Goal: Task Accomplishment & Management: Use online tool/utility

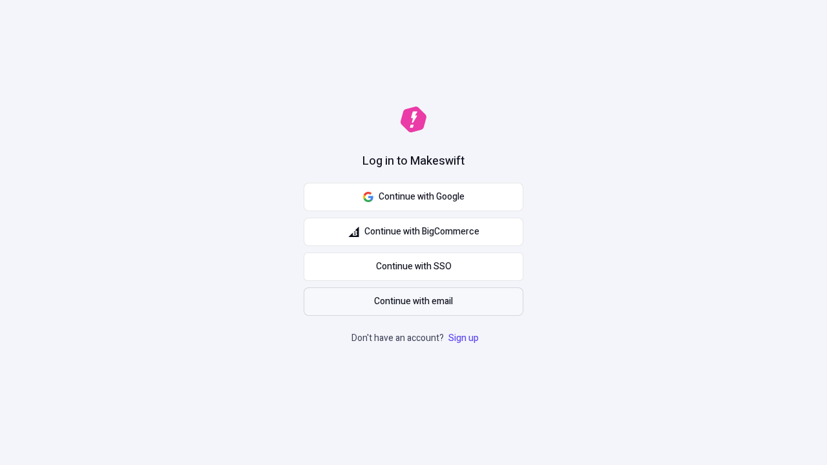
click at [413, 302] on span "Continue with email" at bounding box center [413, 302] width 79 height 14
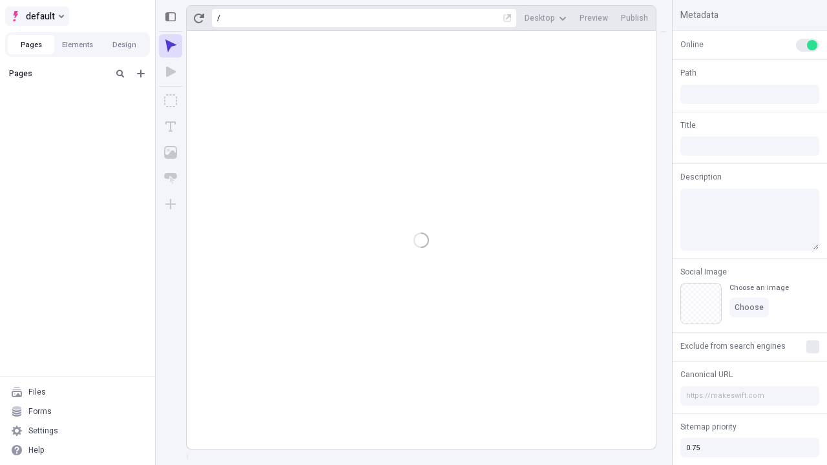
click at [36, 16] on span "default" at bounding box center [40, 16] width 29 height 16
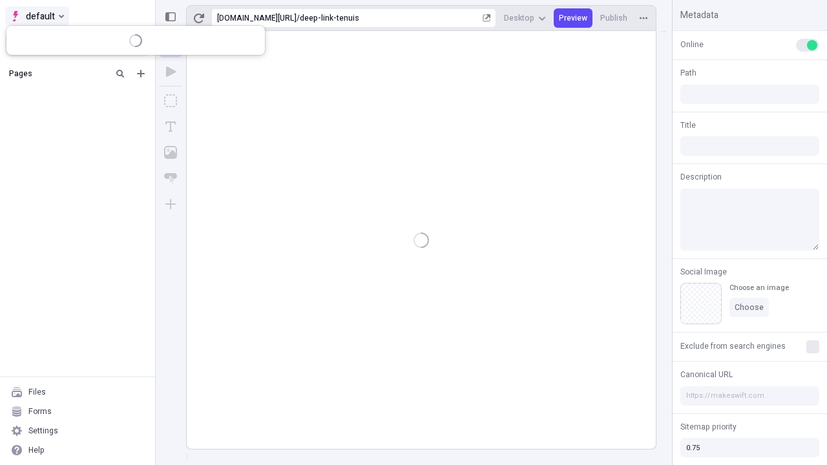
type input "/deep-link-tenuis"
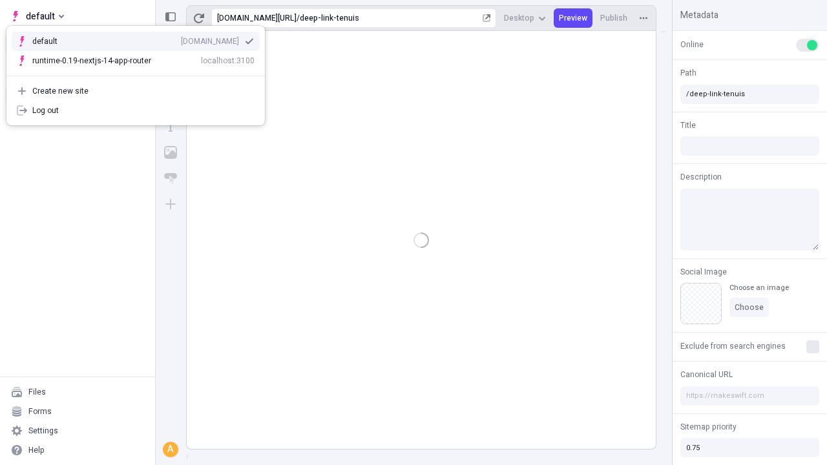
click at [136, 91] on div "Create new site" at bounding box center [143, 91] width 222 height 10
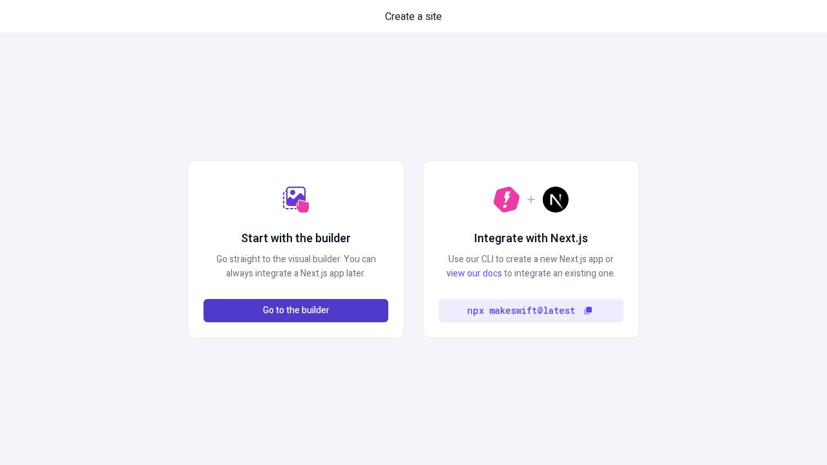
click at [296, 311] on span "Go to the builder" at bounding box center [296, 311] width 67 height 14
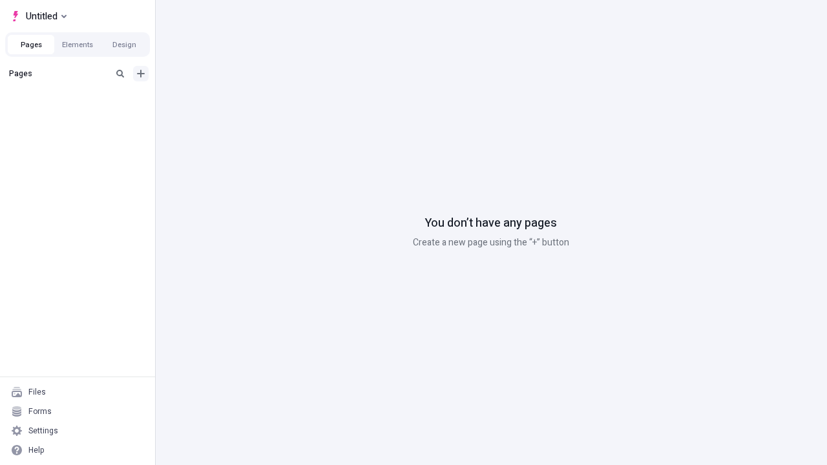
click at [141, 74] on icon "Add new" at bounding box center [141, 74] width 8 height 8
click at [81, 116] on div "Blank page" at bounding box center [81, 115] width 124 height 19
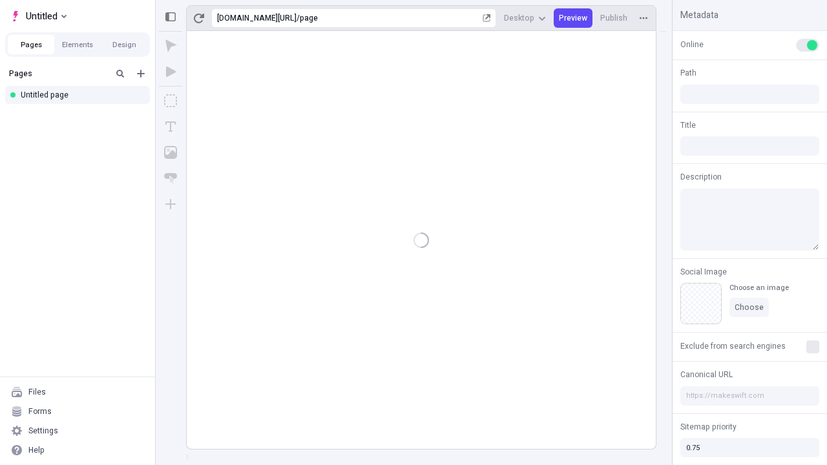
type input "/page"
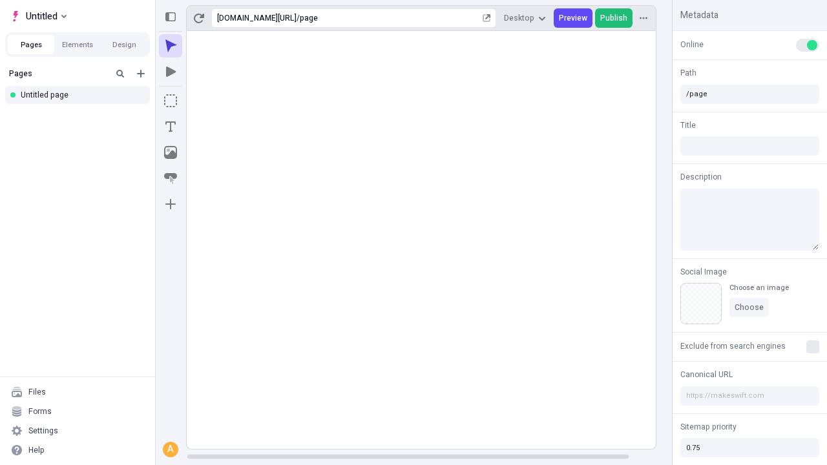
click at [614, 18] on span "Publish" at bounding box center [613, 18] width 27 height 10
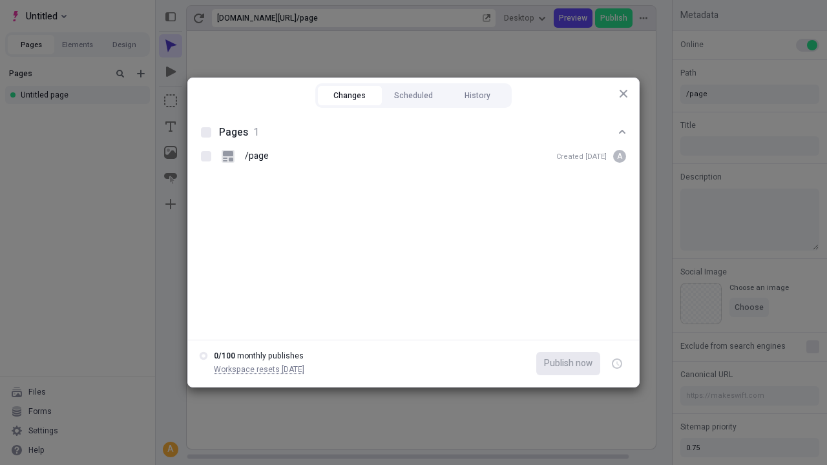
click at [349, 96] on button "Changes" at bounding box center [350, 95] width 64 height 19
click at [206, 132] on div at bounding box center [206, 132] width 10 height 10
checkbox input "true"
click at [617, 364] on icon "button" at bounding box center [617, 364] width 3 height 5
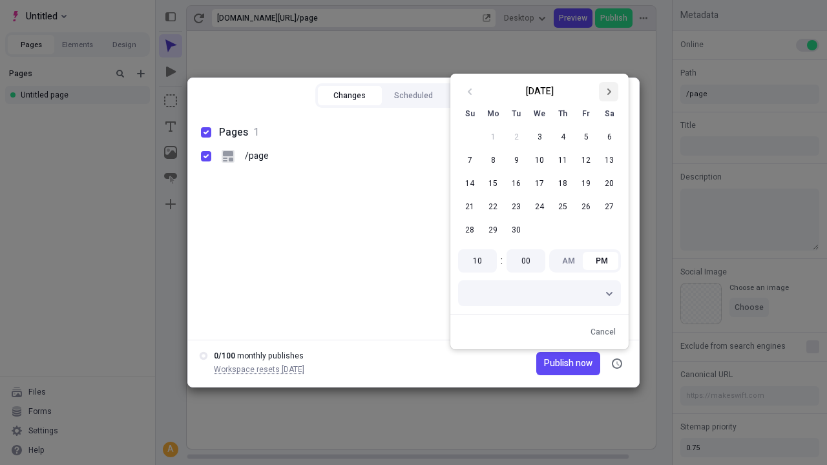
click at [608, 92] on icon "Go to next month" at bounding box center [609, 92] width 8 height 8
click at [548, 364] on span "Publish now" at bounding box center [568, 364] width 48 height 14
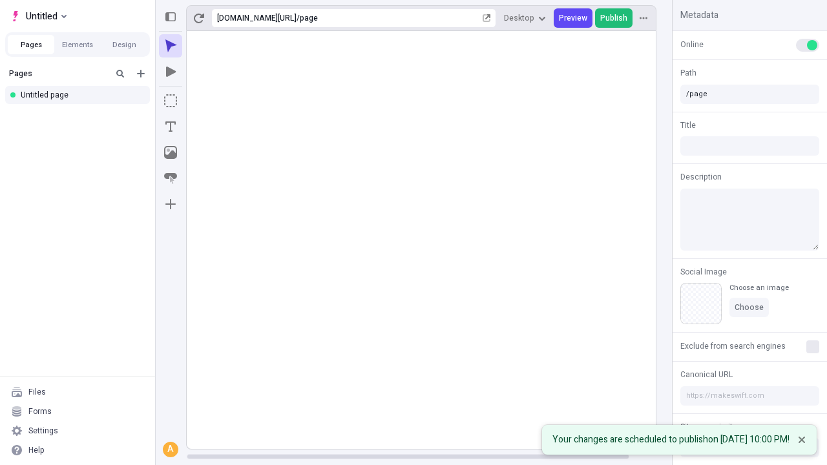
click at [614, 18] on span "Publish" at bounding box center [613, 18] width 27 height 10
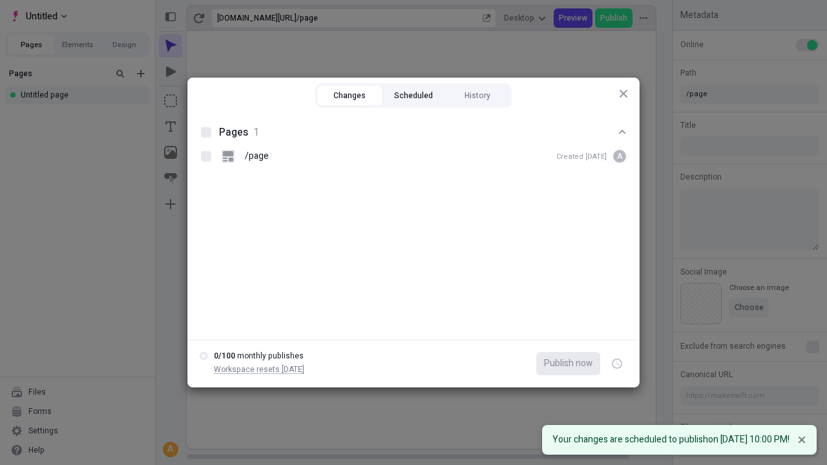
click at [413, 96] on button "Scheduled" at bounding box center [414, 95] width 64 height 19
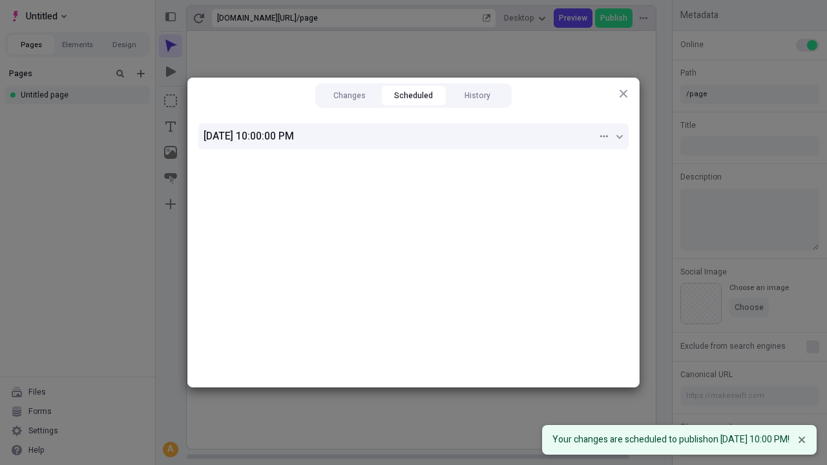
click at [413, 136] on div "10/1/2025, 10:00:00 PM" at bounding box center [400, 137] width 394 height 16
